Goal: Navigation & Orientation: Find specific page/section

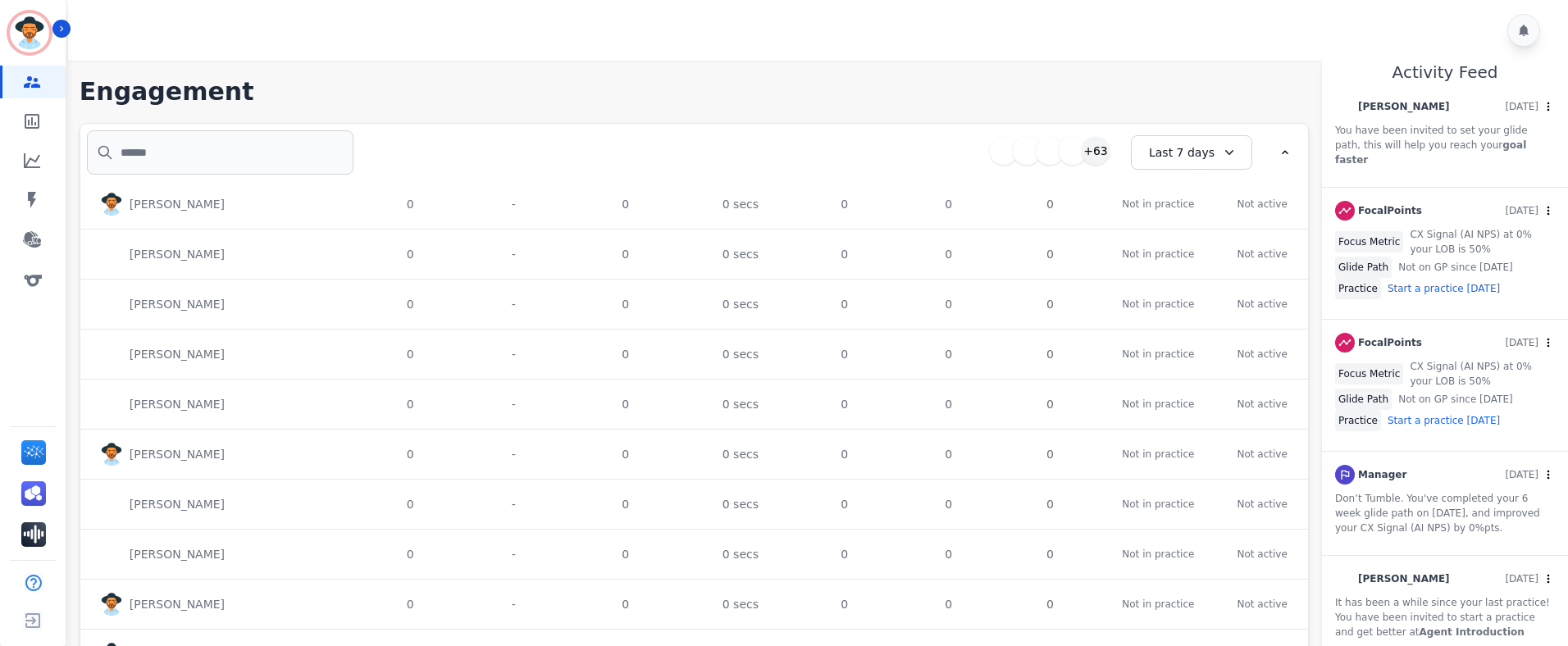
scroll to position [8215, 0]
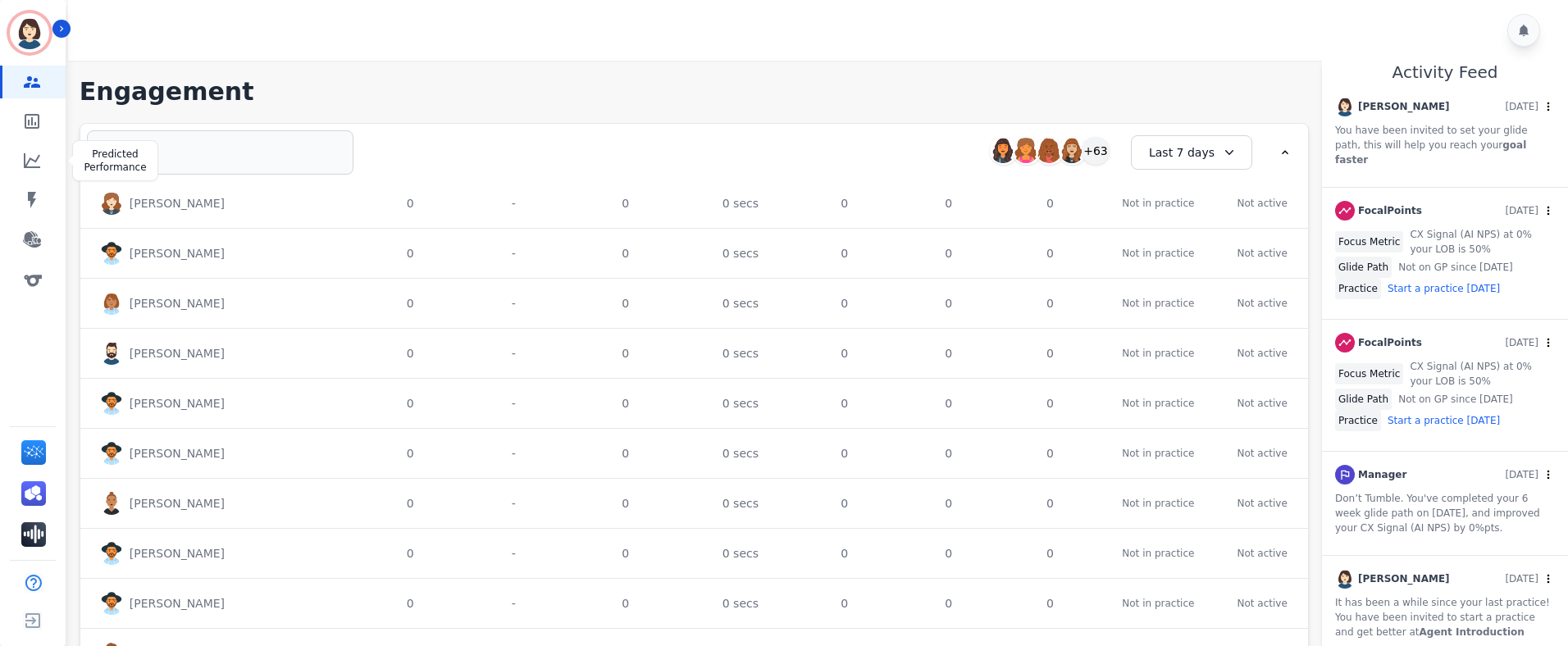
click at [33, 142] on div "Engagement Team Metrics Predicted Performance Team Coaching Overview Interactio…" at bounding box center [33, 180] width 65 height 229
click at [33, 155] on icon "Sidebar" at bounding box center [32, 161] width 19 height 19
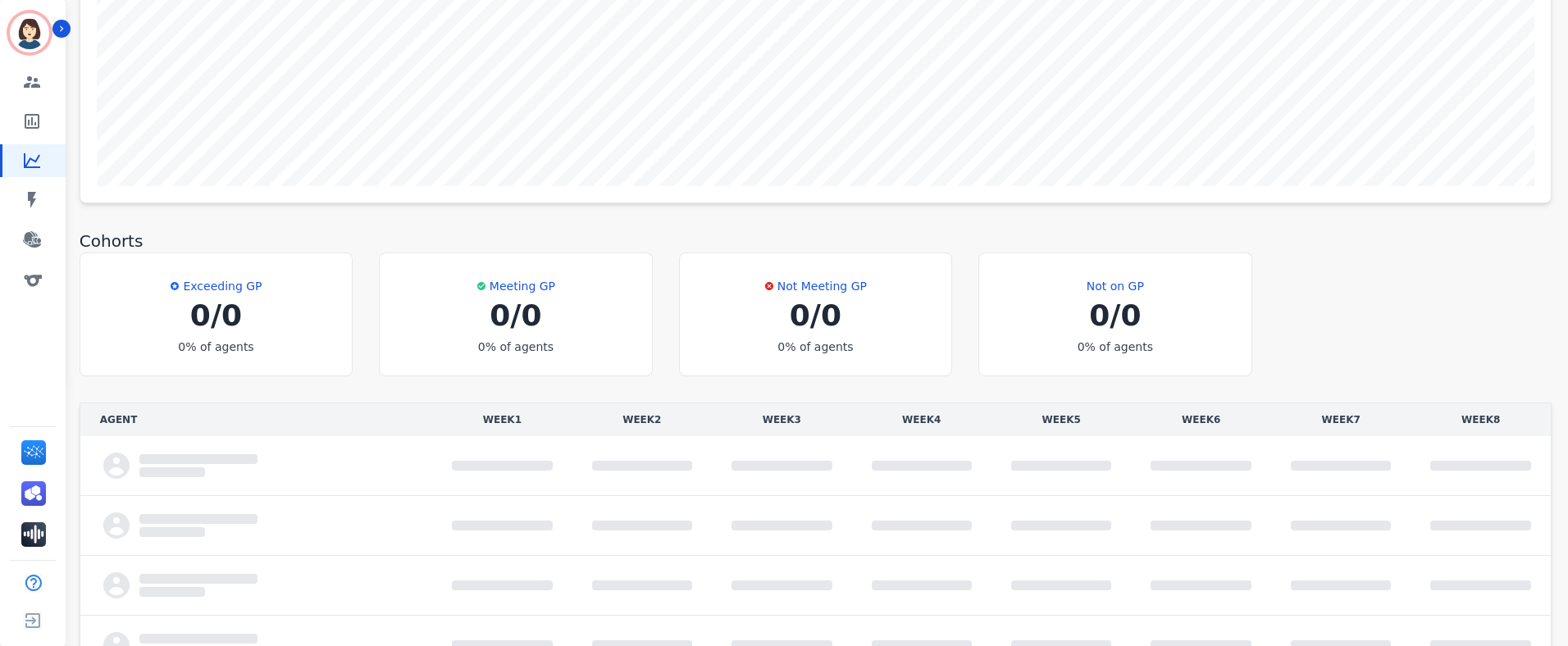
scroll to position [354, 0]
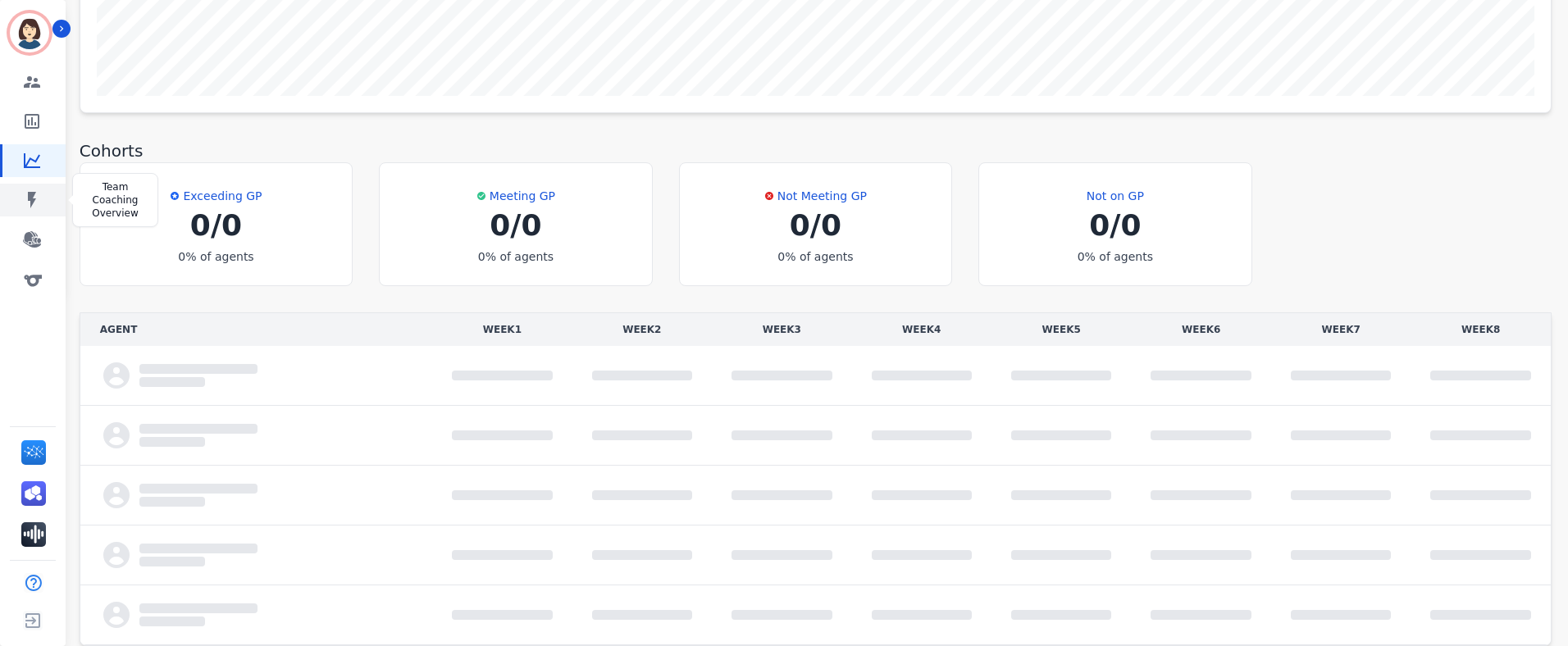
click at [24, 194] on icon "Sidebar" at bounding box center [32, 200] width 19 height 19
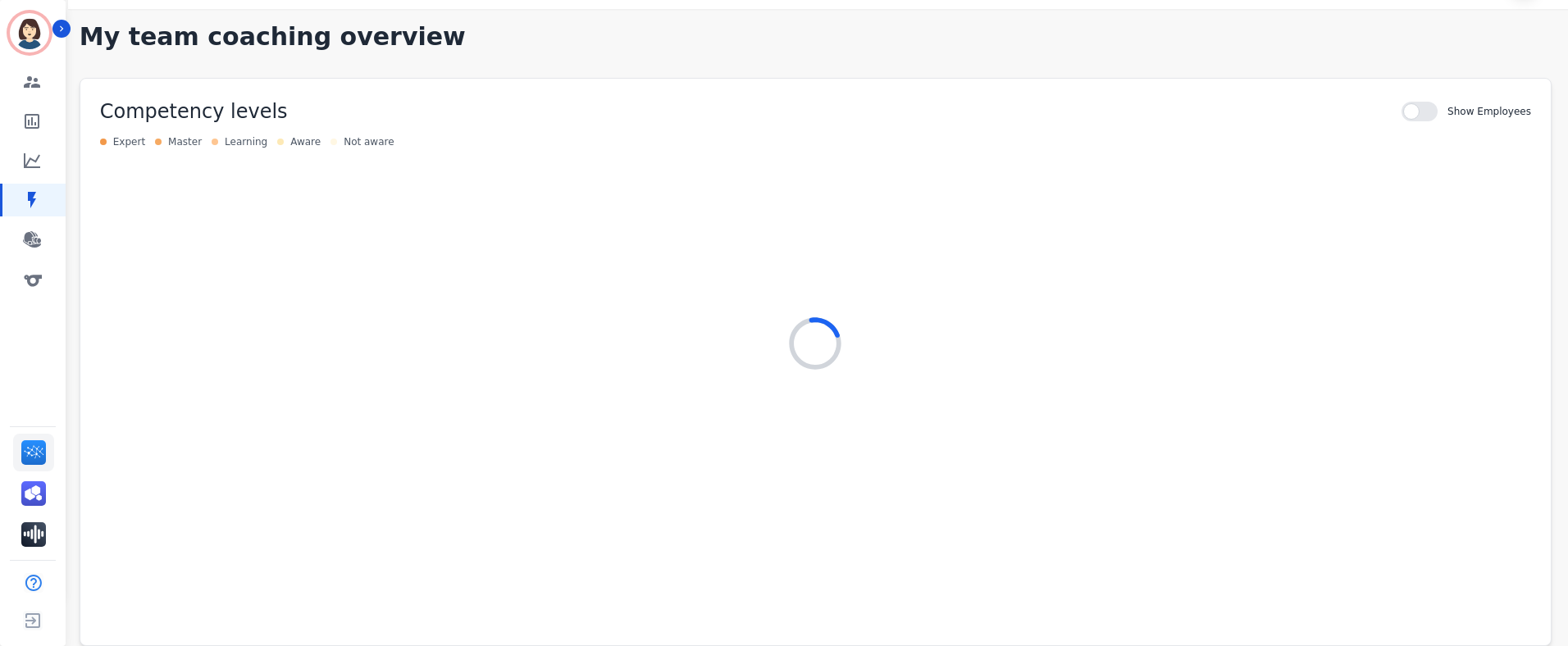
click at [34, 451] on img "Sidebar" at bounding box center [34, 453] width 25 height 25
click at [0, 0] on aside "Jessica Nilsen AWSID: undefined Engagement Team Metrics Predicted Performance T…" at bounding box center [33, 323] width 65 height 646
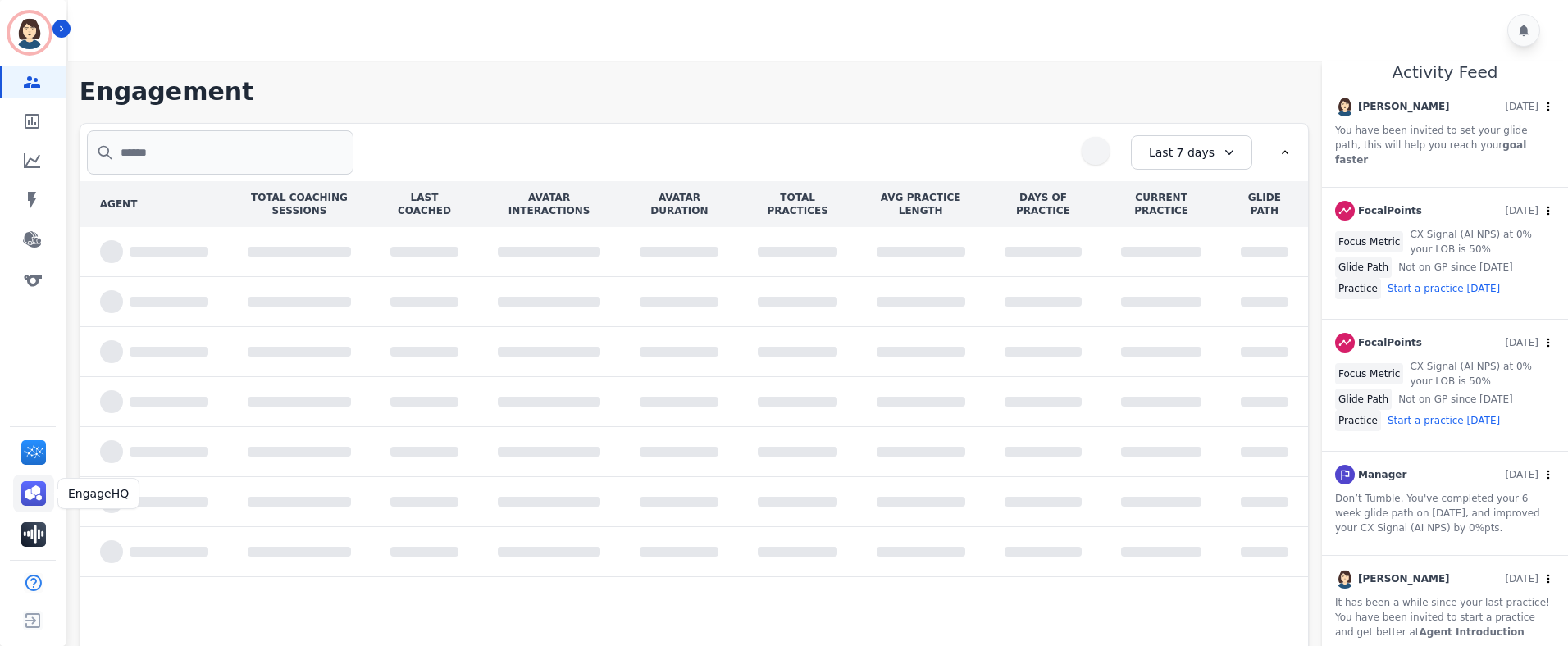
click at [26, 491] on img "Sidebar" at bounding box center [34, 493] width 25 height 25
